Goal: Use online tool/utility: Use online tool/utility

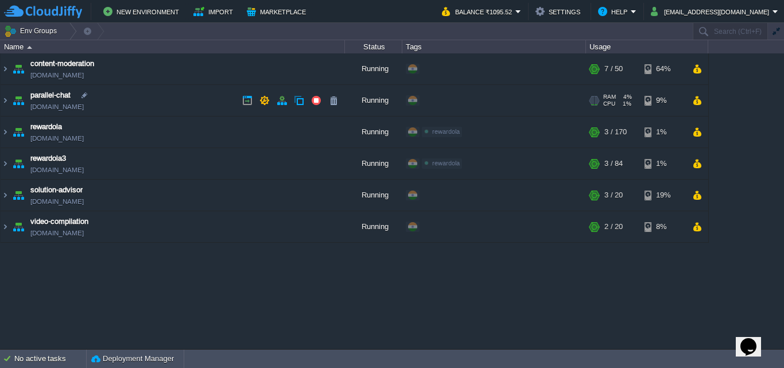
click at [67, 111] on link "[DOMAIN_NAME]" at bounding box center [56, 106] width 53 height 11
click at [7, 106] on img at bounding box center [5, 100] width 9 height 31
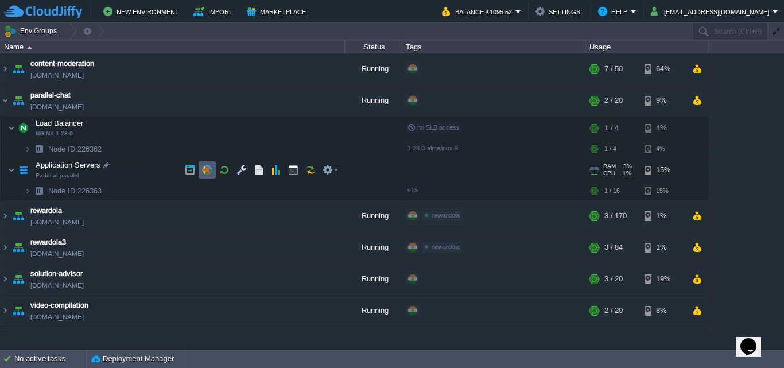
click at [191, 170] on button "button" at bounding box center [190, 170] width 10 height 10
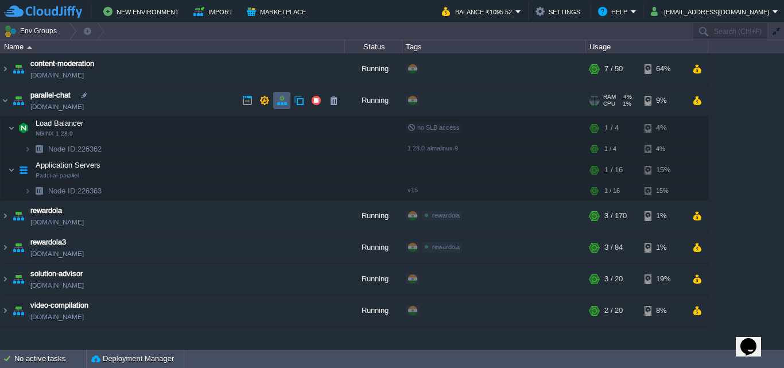
click at [280, 102] on button "button" at bounding box center [282, 100] width 10 height 10
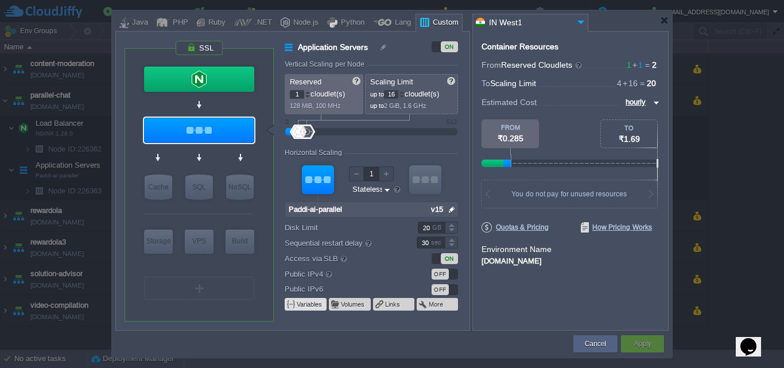
click at [319, 304] on button "Variables" at bounding box center [310, 304] width 26 height 9
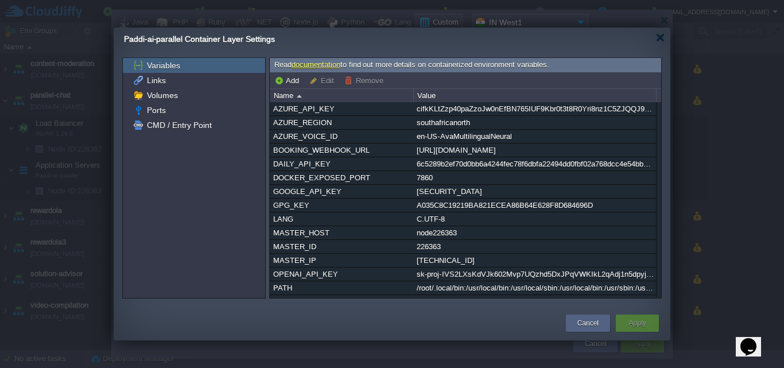
click at [592, 319] on button "Cancel" at bounding box center [588, 322] width 21 height 11
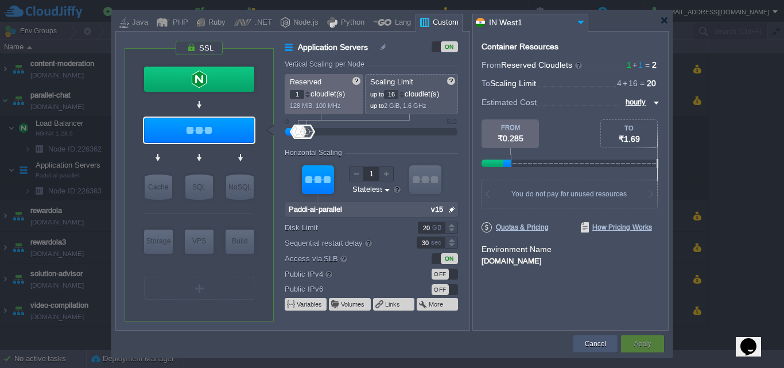
click at [598, 343] on button "Cancel" at bounding box center [595, 343] width 21 height 11
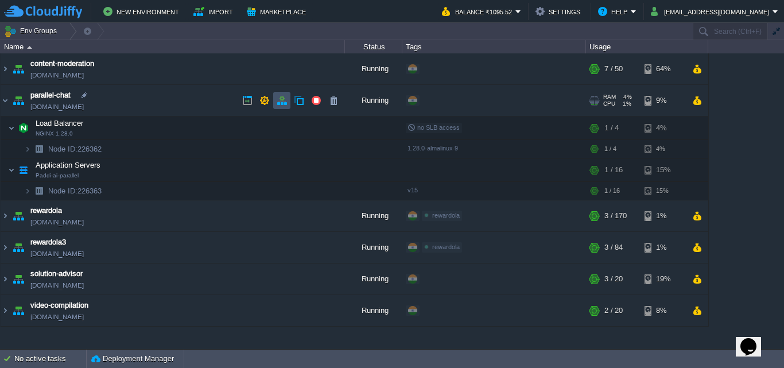
click at [278, 99] on button "button" at bounding box center [282, 100] width 10 height 10
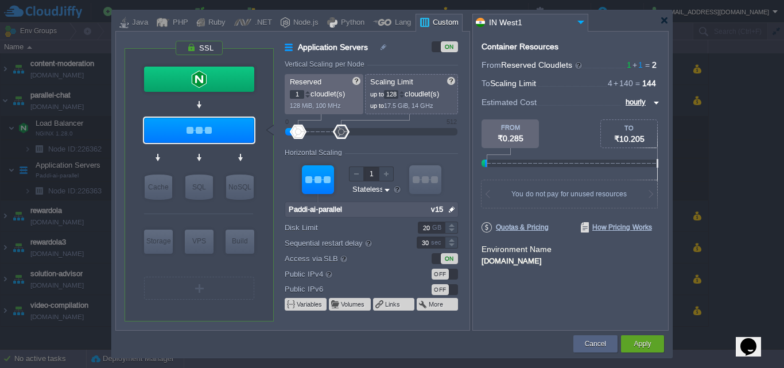
type input "126"
drag, startPoint x: 310, startPoint y: 130, endPoint x: 338, endPoint y: 134, distance: 27.9
click at [338, 134] on div at bounding box center [337, 132] width 17 height 14
click at [595, 344] on button "Cancel" at bounding box center [595, 343] width 21 height 11
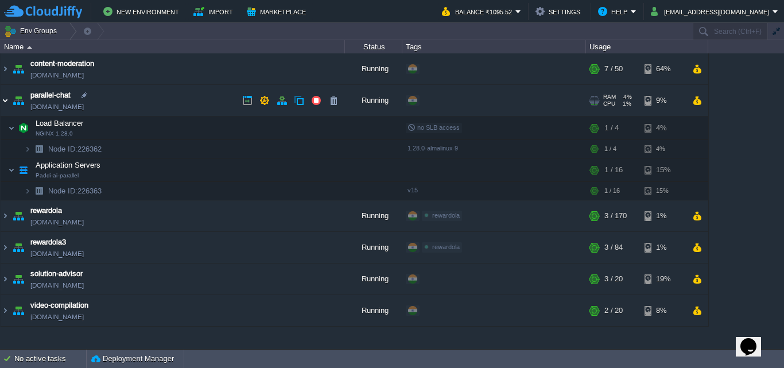
click at [7, 102] on img at bounding box center [5, 100] width 9 height 31
